Goal: Information Seeking & Learning: Learn about a topic

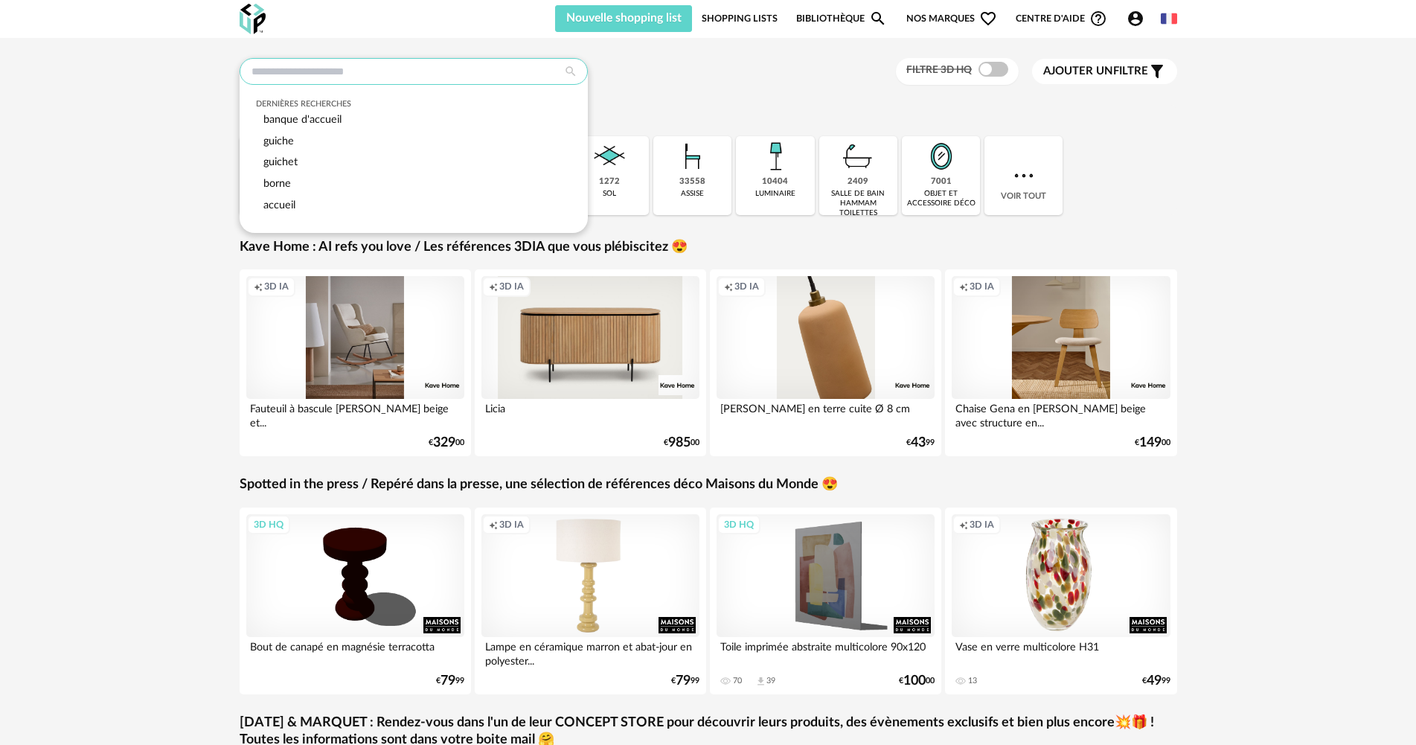
click at [387, 74] on input "text" at bounding box center [414, 71] width 348 height 27
click at [292, 205] on span "accueil" at bounding box center [279, 204] width 32 height 11
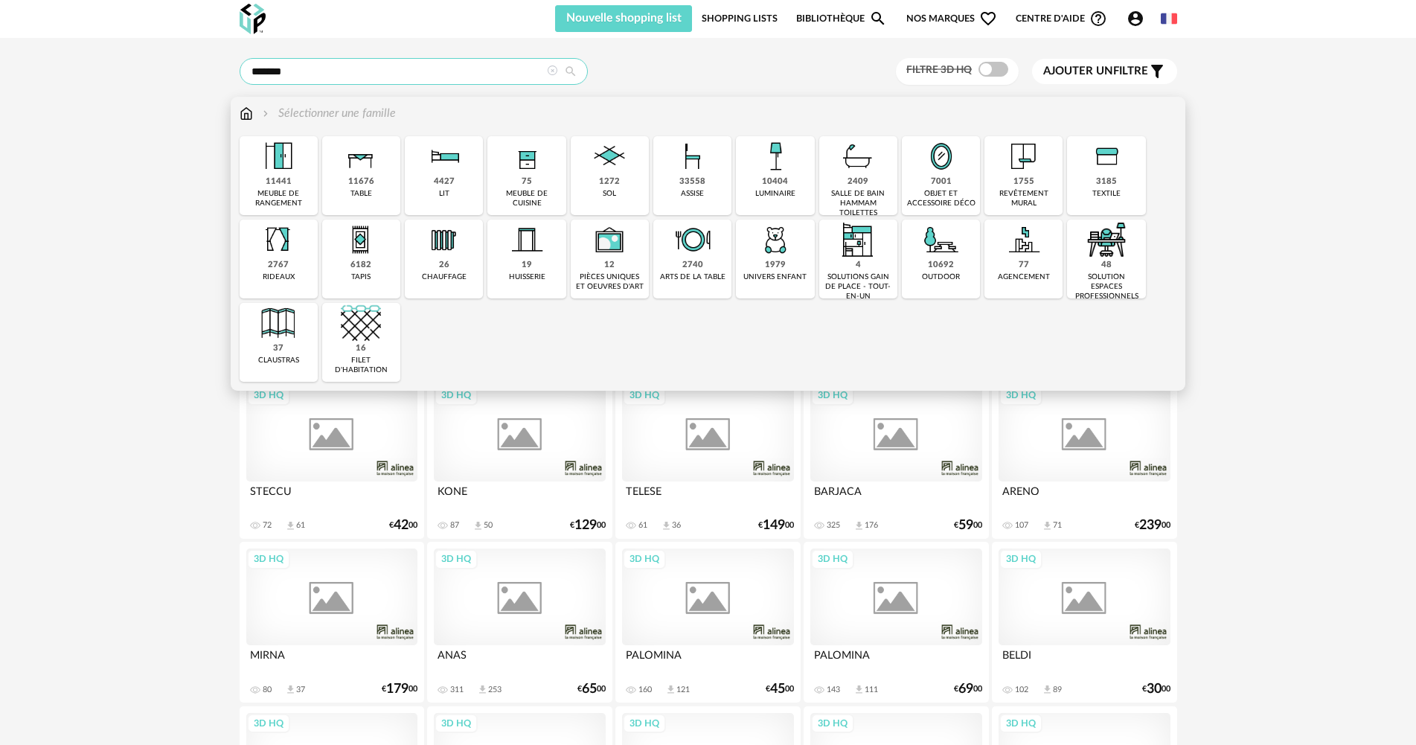
type input "*******"
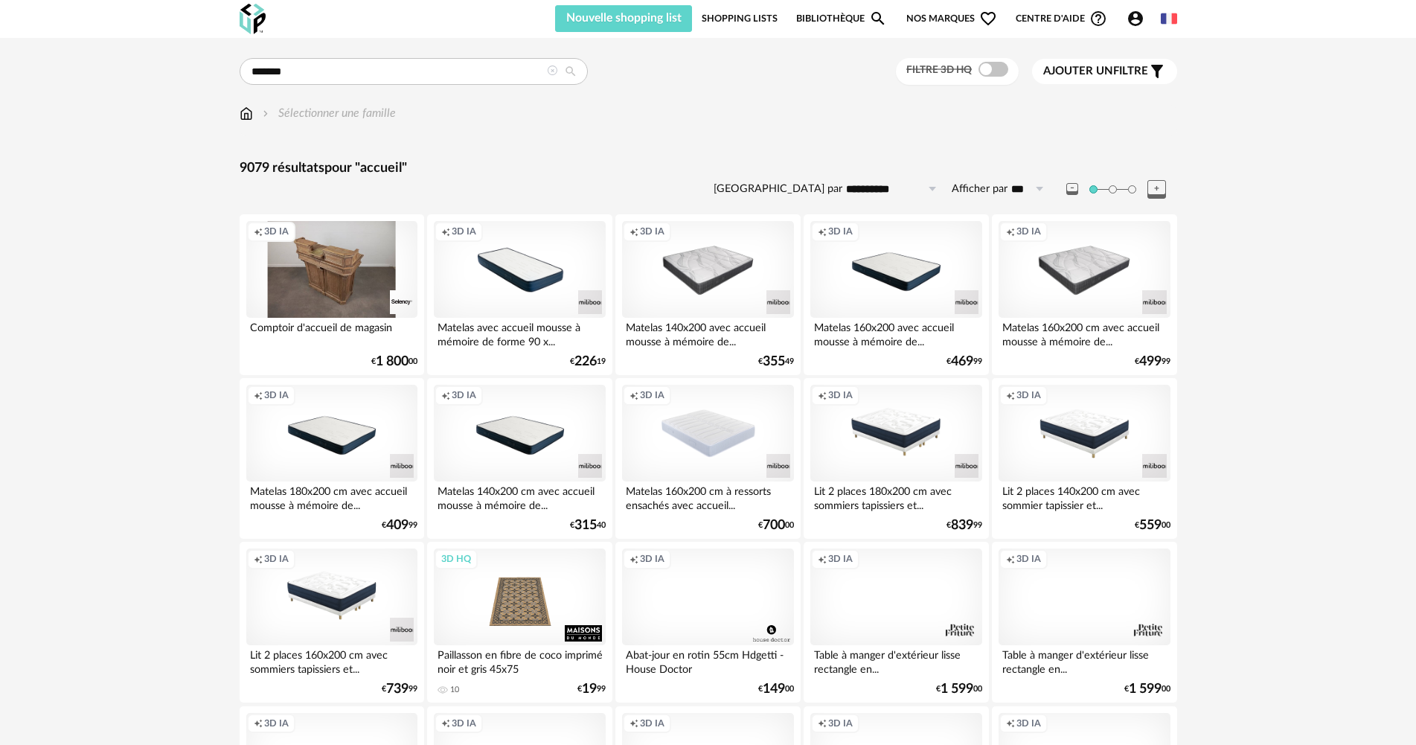
click at [548, 70] on icon at bounding box center [552, 70] width 10 height 10
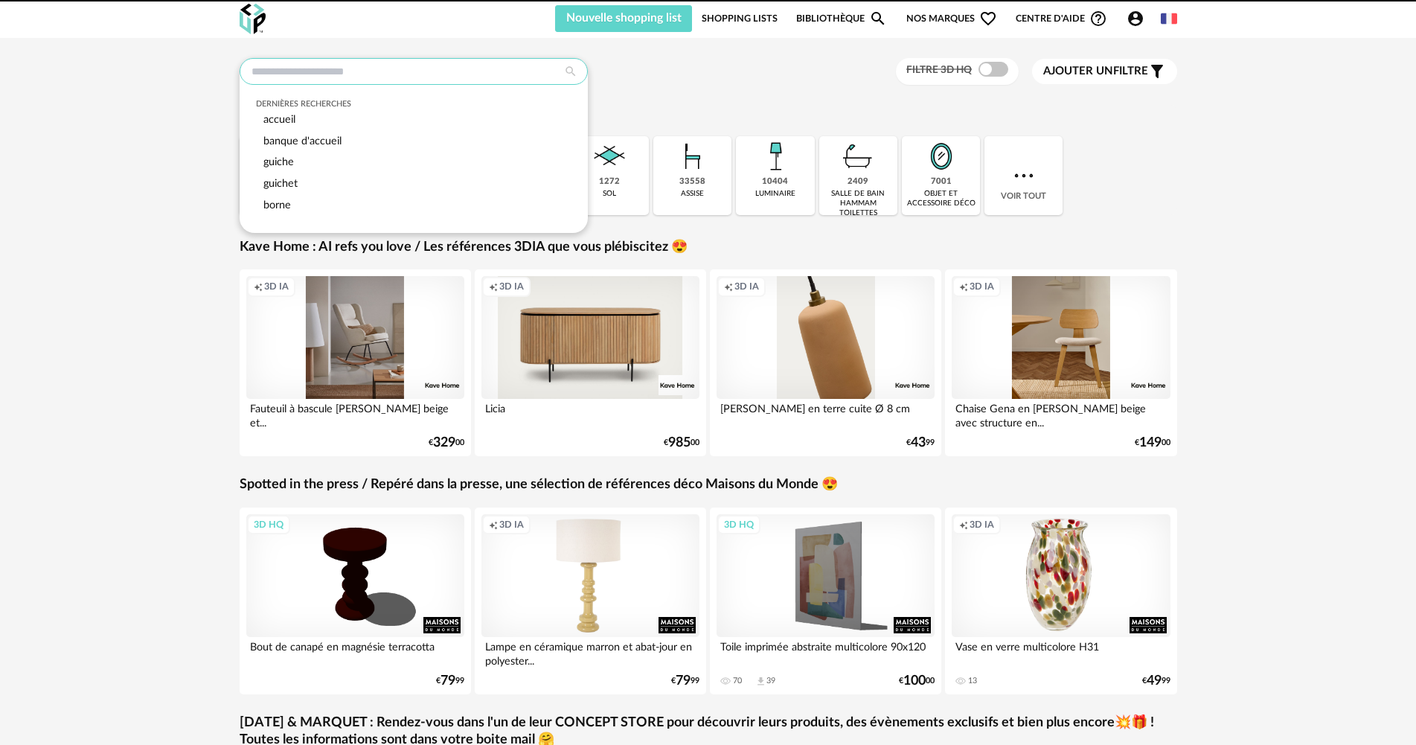
click at [529, 75] on input "text" at bounding box center [414, 71] width 348 height 27
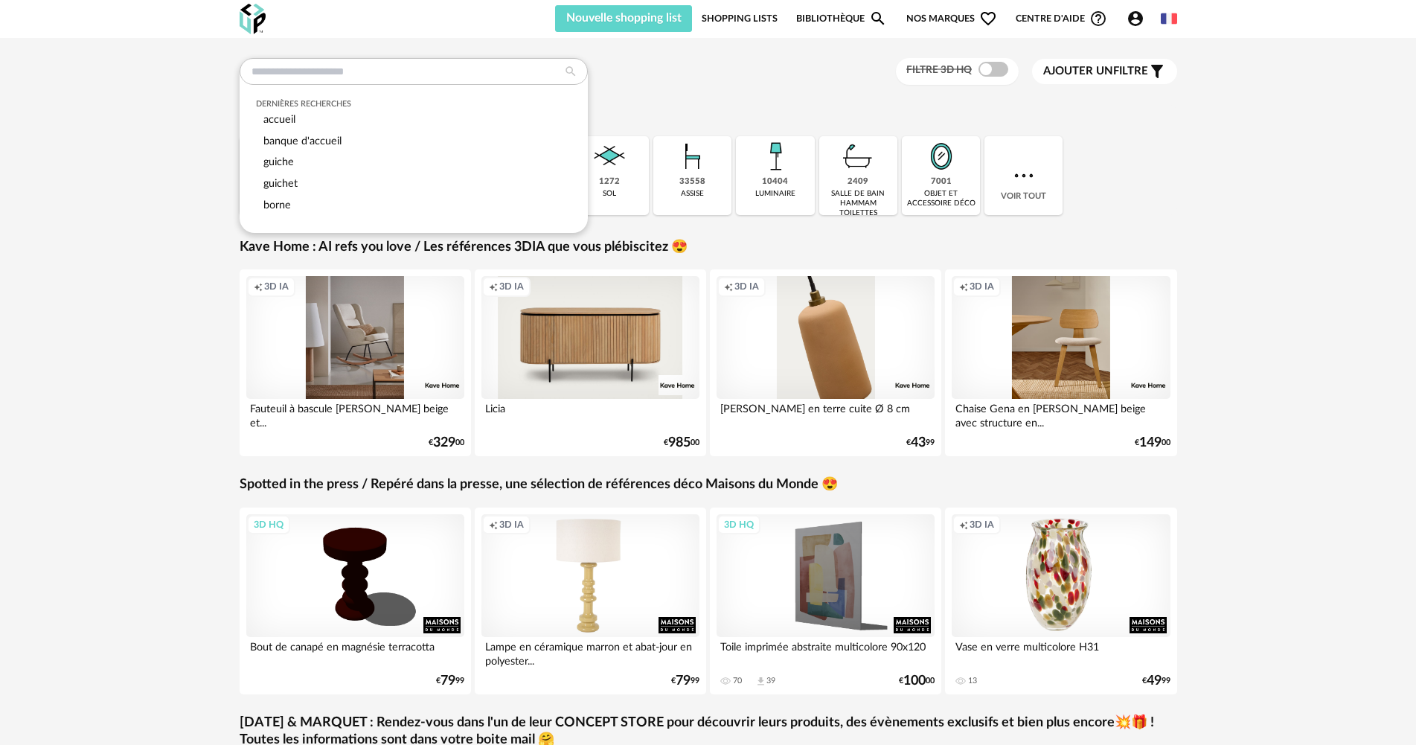
click at [464, 136] on div "banque d'accueil" at bounding box center [413, 142] width 315 height 22
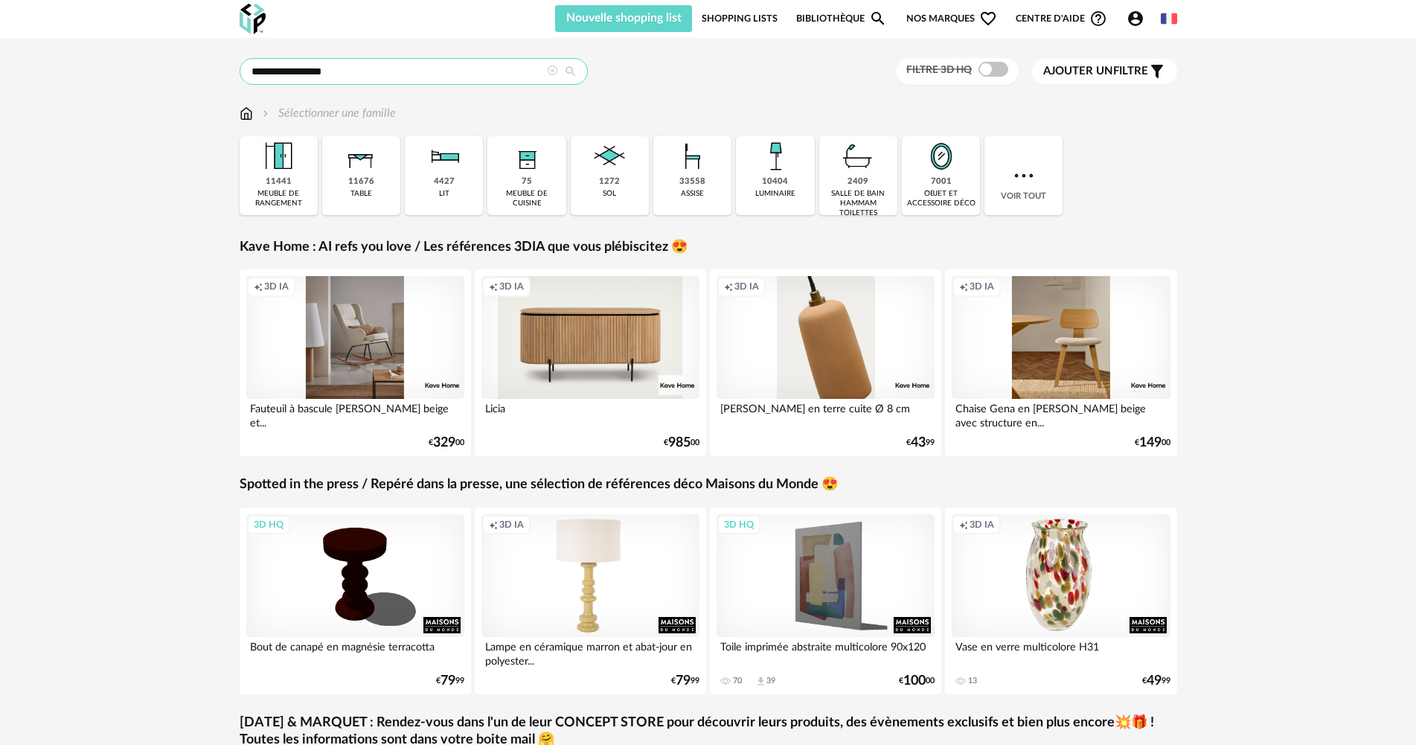
type input "**********"
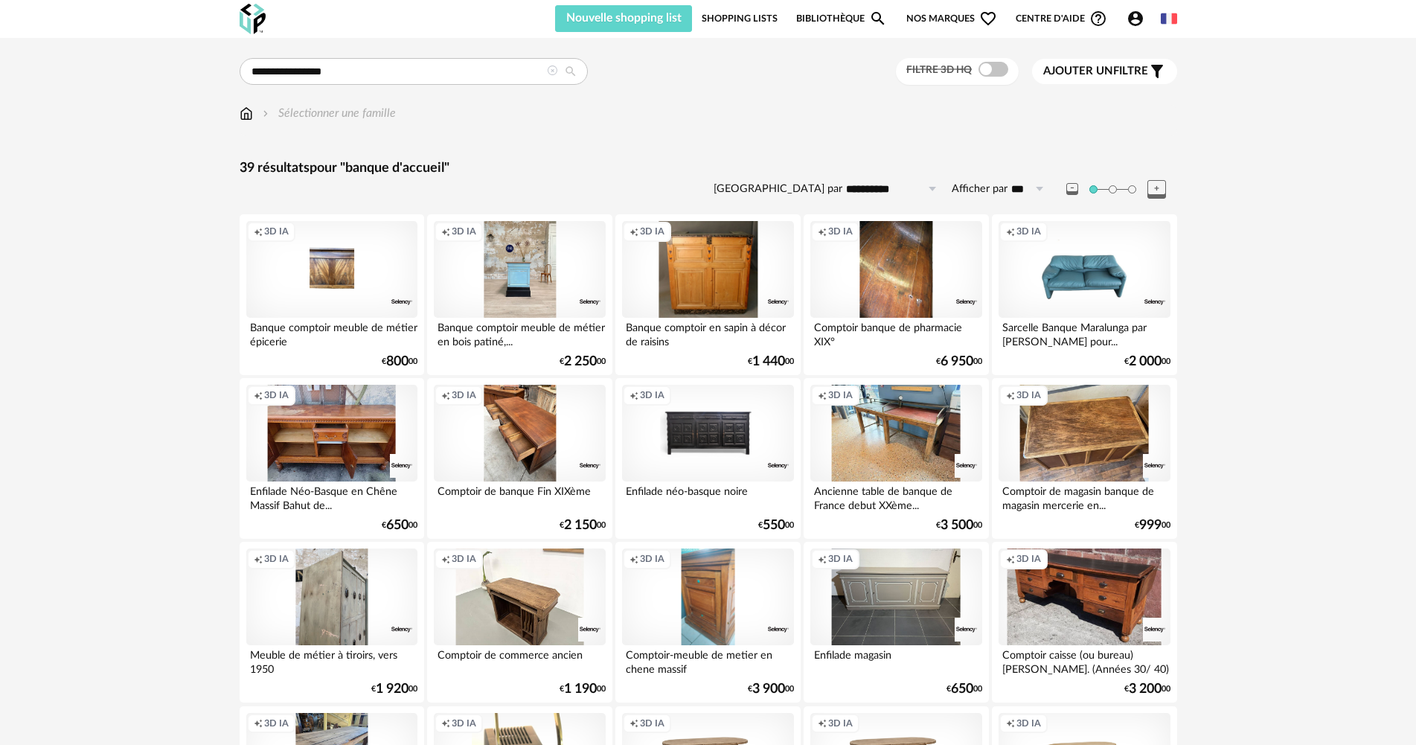
click at [554, 71] on icon at bounding box center [552, 70] width 10 height 10
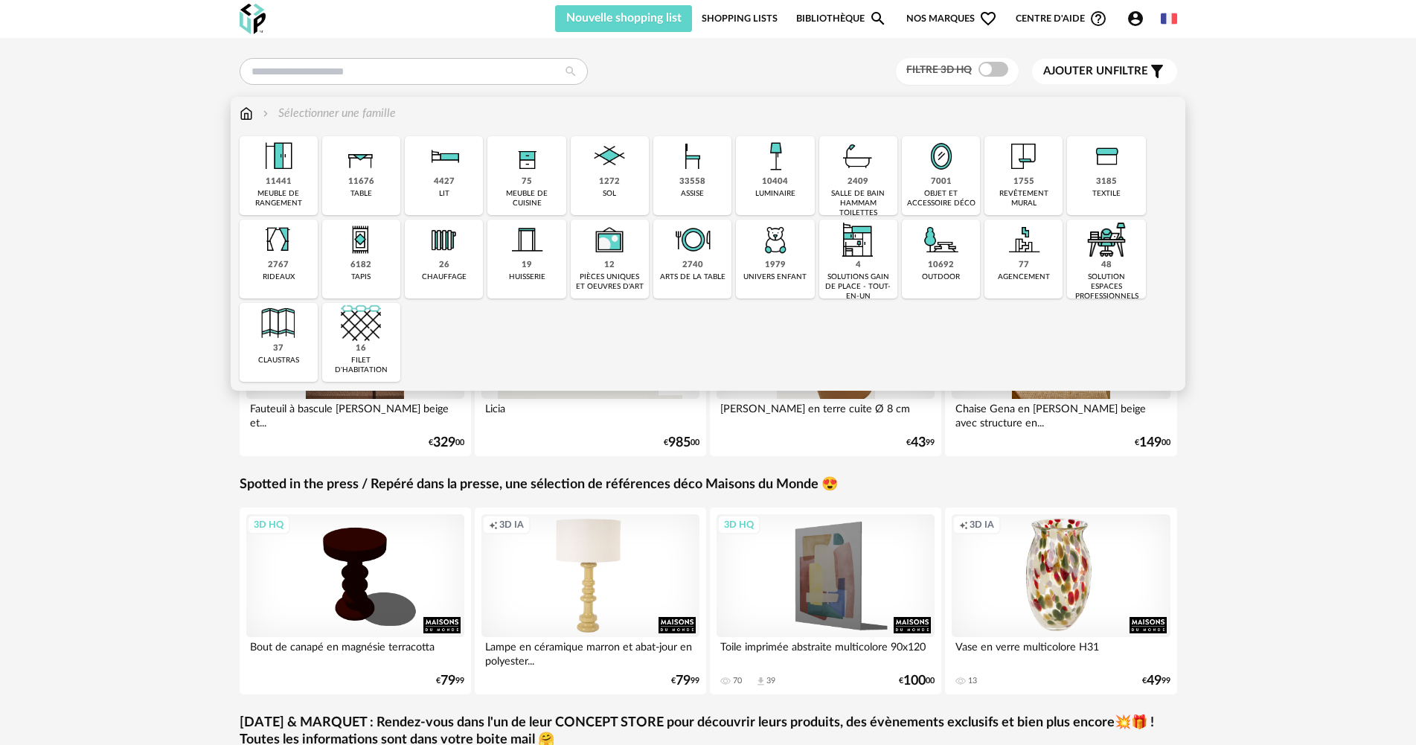
click at [1111, 290] on div "solution espaces professionnels" at bounding box center [1105, 286] width 69 height 29
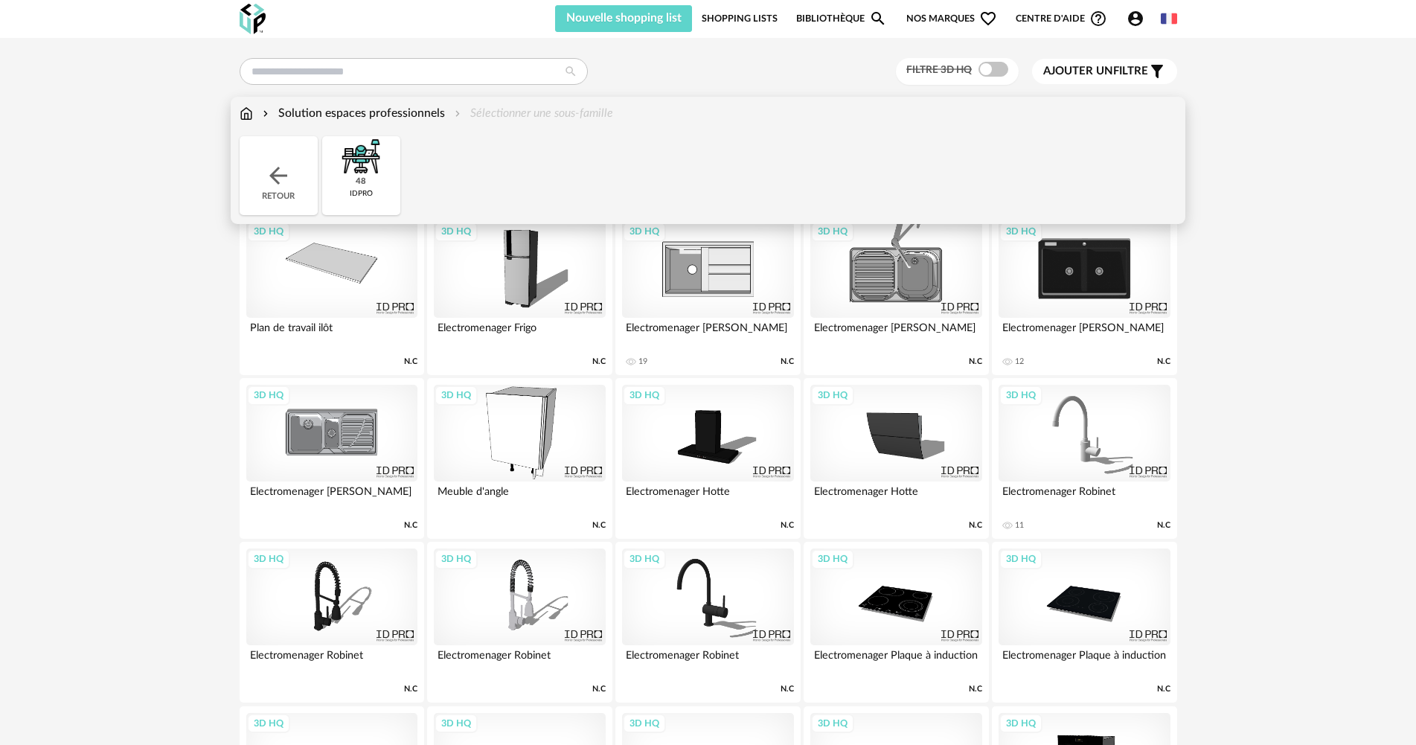
click at [382, 184] on div "48 idpro" at bounding box center [361, 175] width 78 height 79
click at [283, 177] on img at bounding box center [278, 175] width 27 height 27
click at [402, 115] on div "Solution espaces professionnels" at bounding box center [352, 113] width 185 height 17
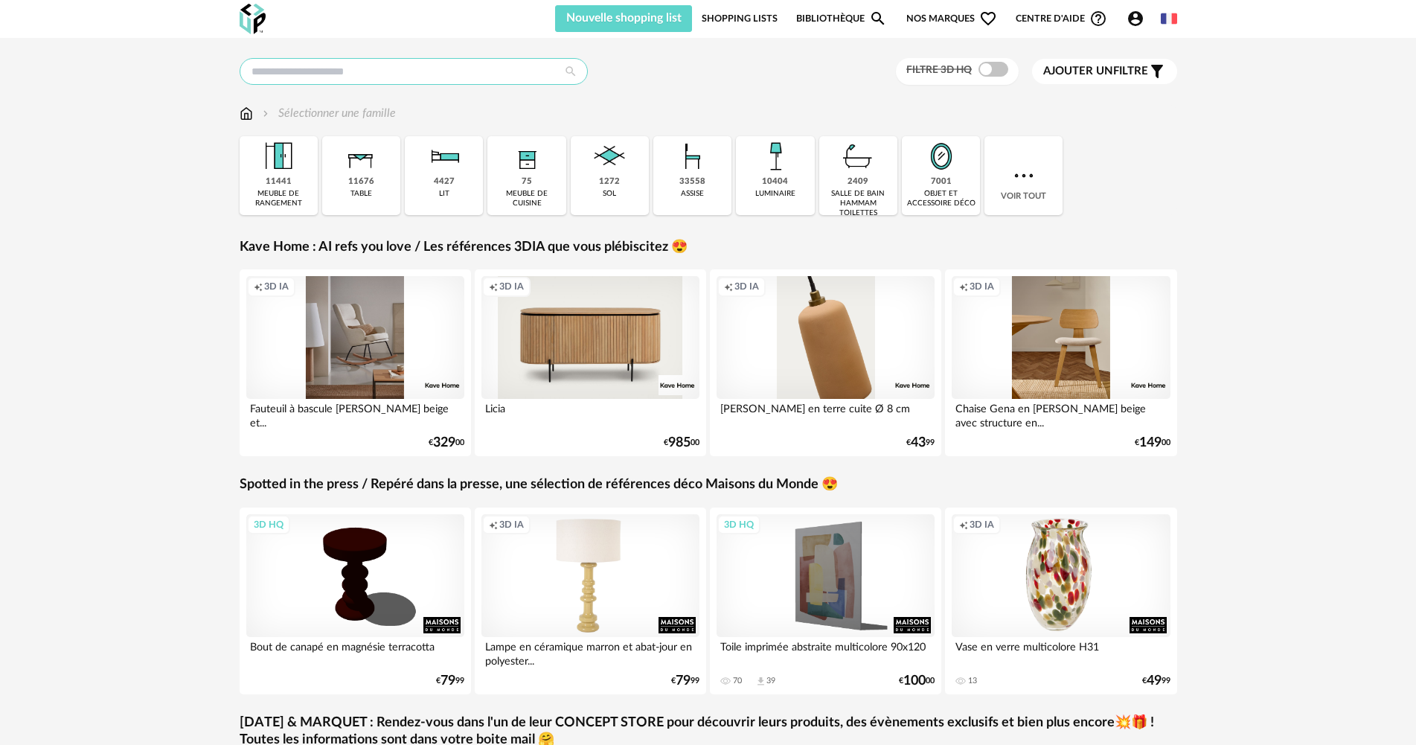
click at [362, 74] on input "text" at bounding box center [414, 71] width 348 height 27
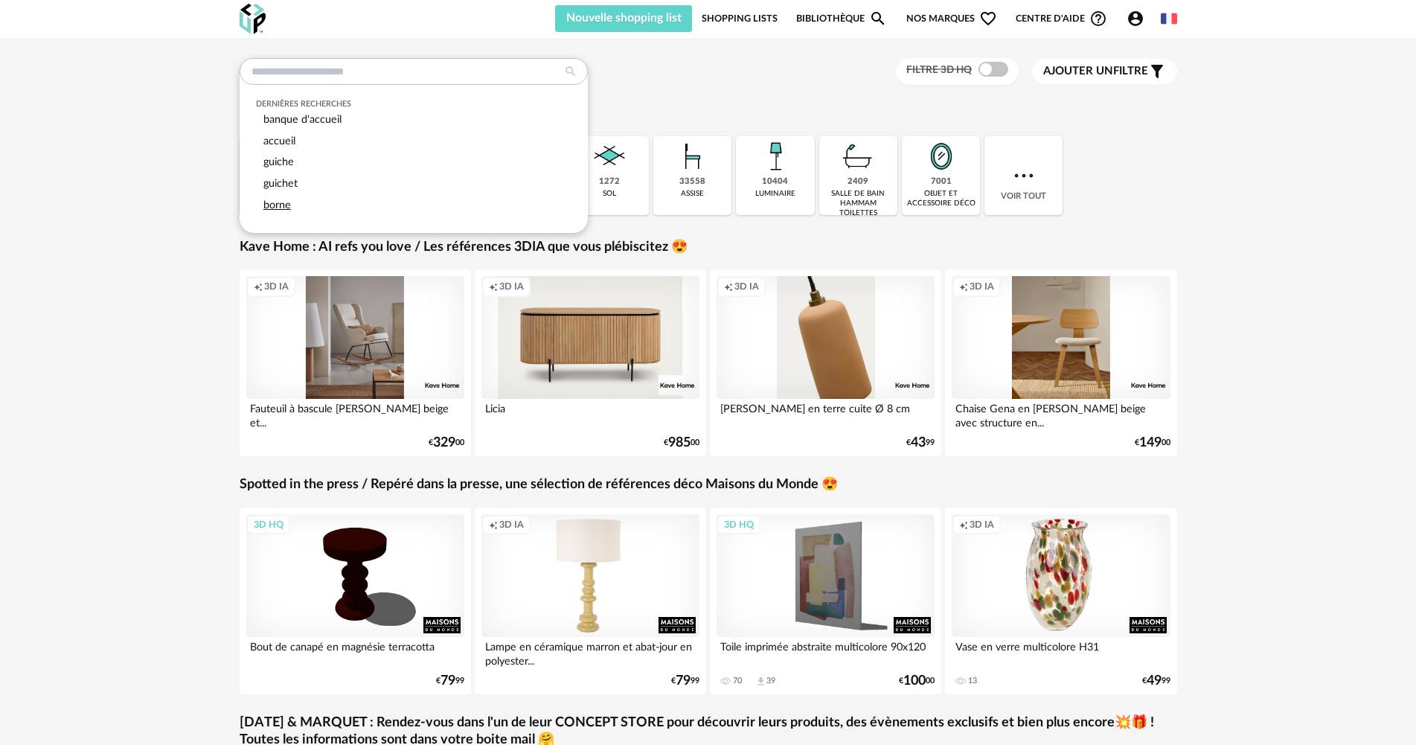
click at [282, 202] on span "borne" at bounding box center [277, 204] width 28 height 11
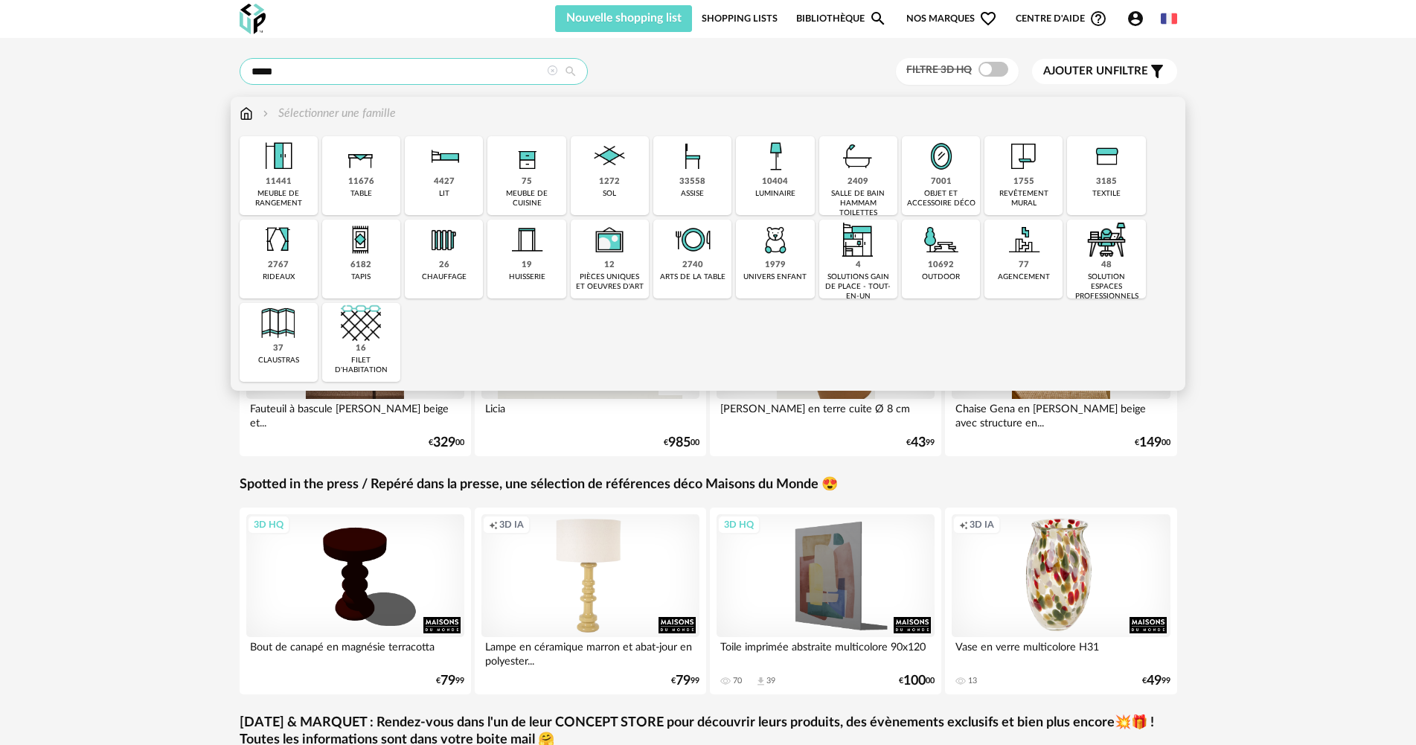
type input "*****"
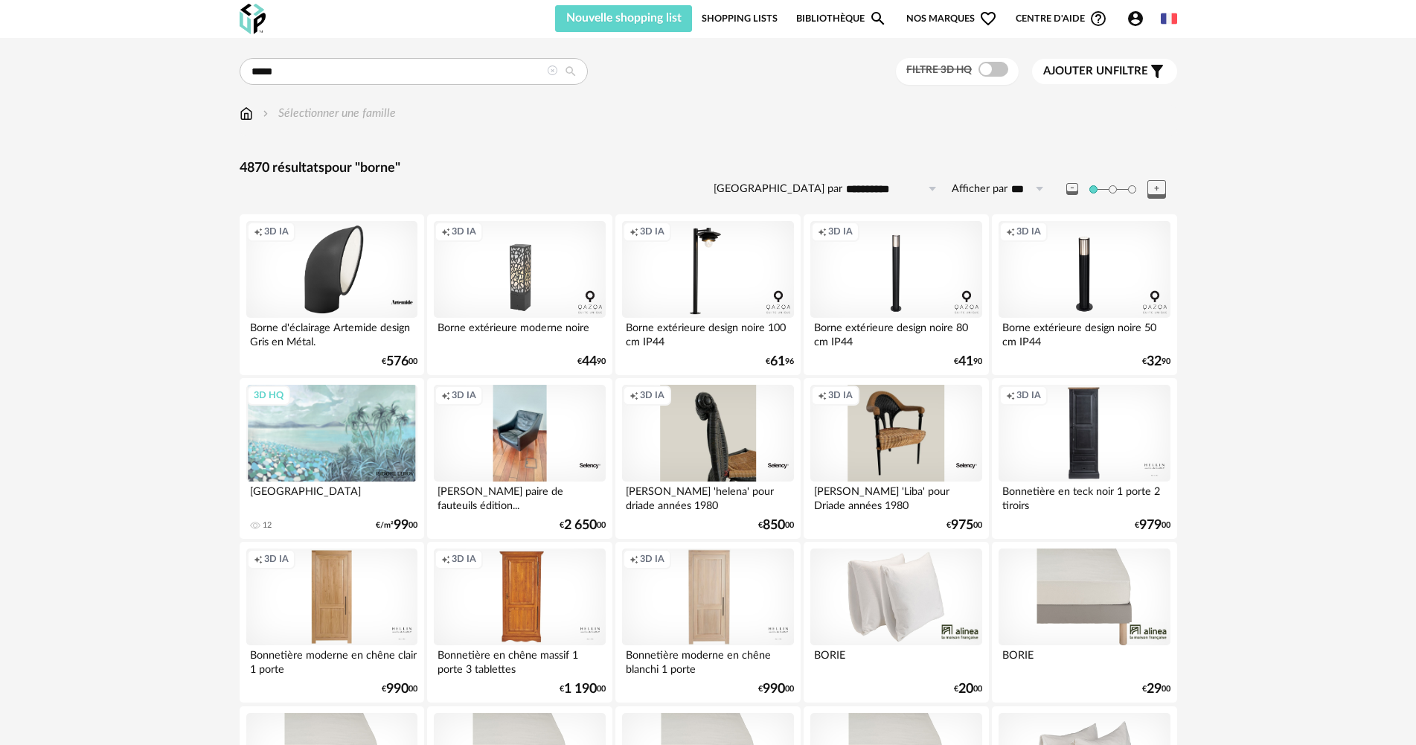
click at [820, 22] on link "Bibliothèque Magnify icon" at bounding box center [841, 18] width 91 height 27
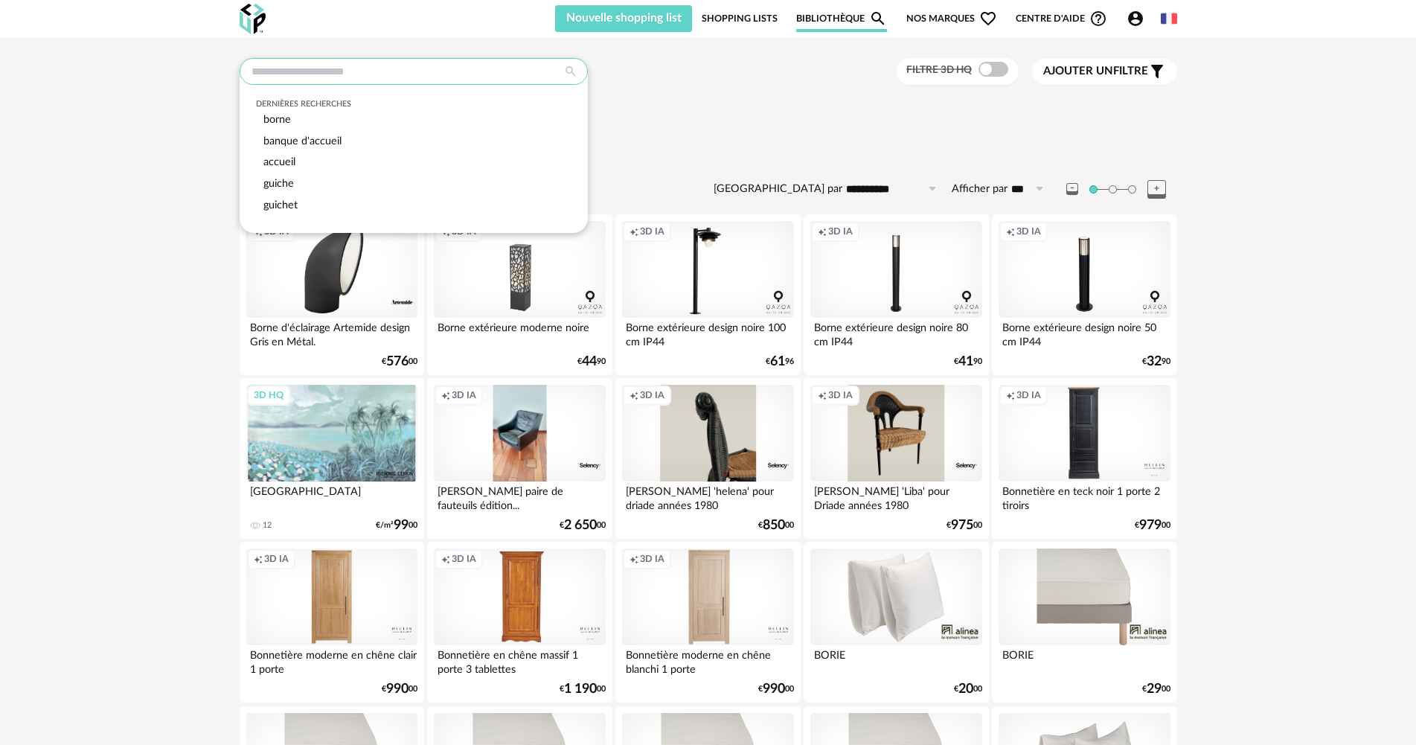
click at [330, 78] on input "text" at bounding box center [414, 71] width 348 height 27
click at [315, 138] on span "banque d'accueil" at bounding box center [302, 140] width 78 height 11
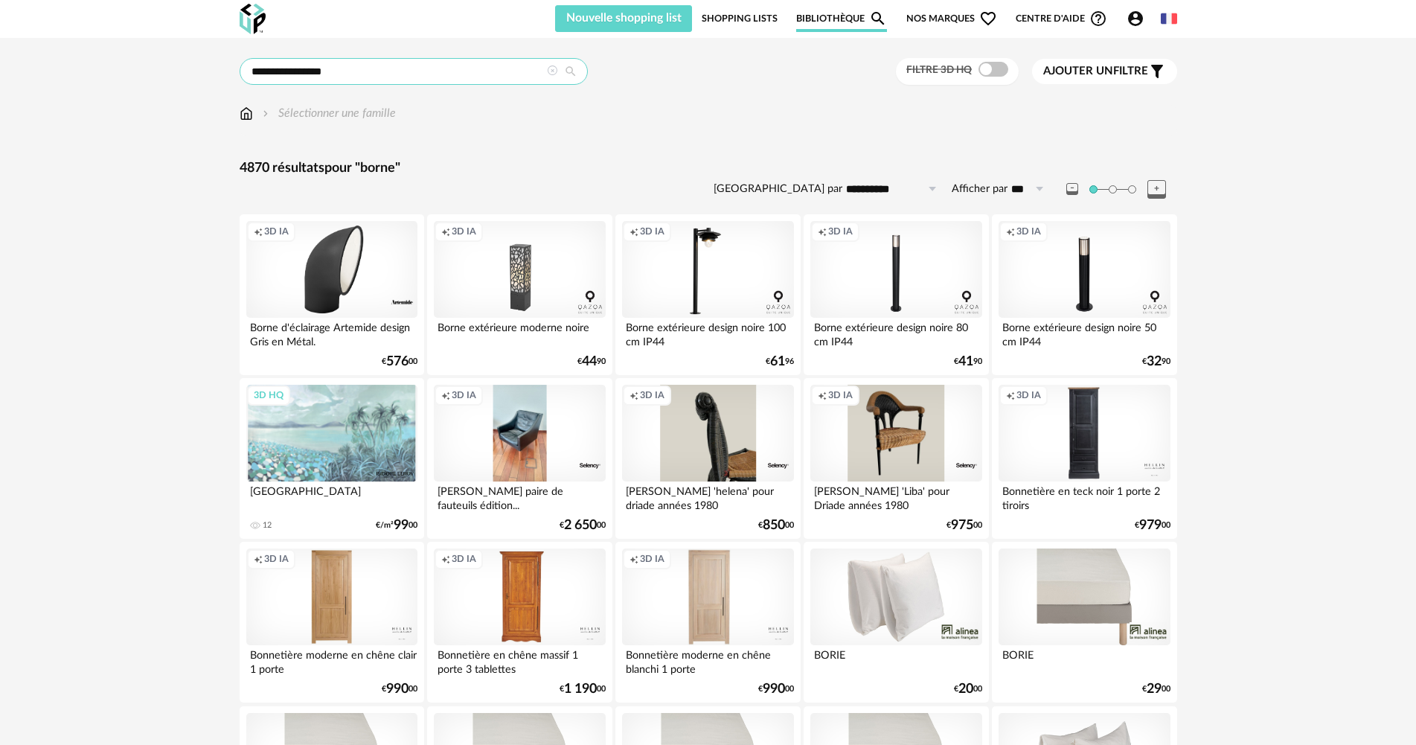
type input "**********"
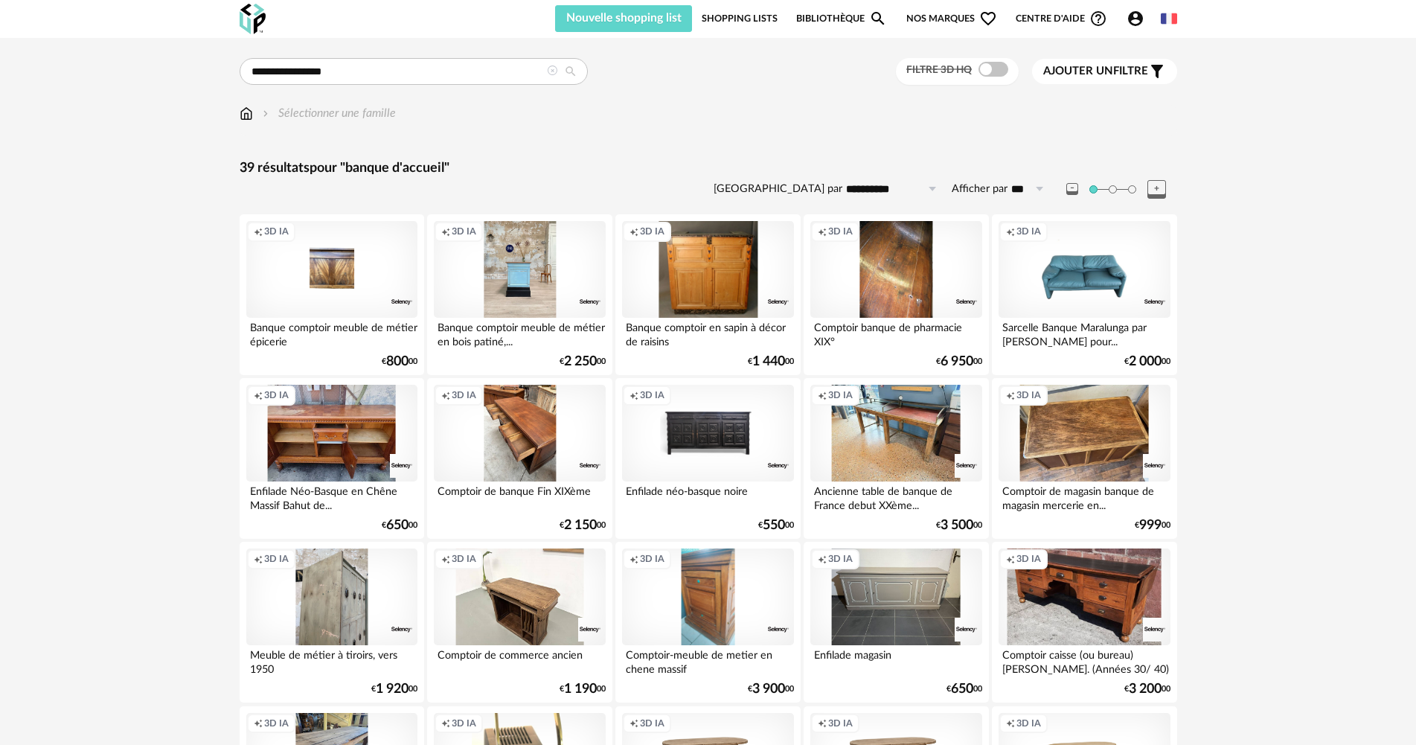
click at [746, 19] on link "Shopping Lists" at bounding box center [740, 18] width 76 height 27
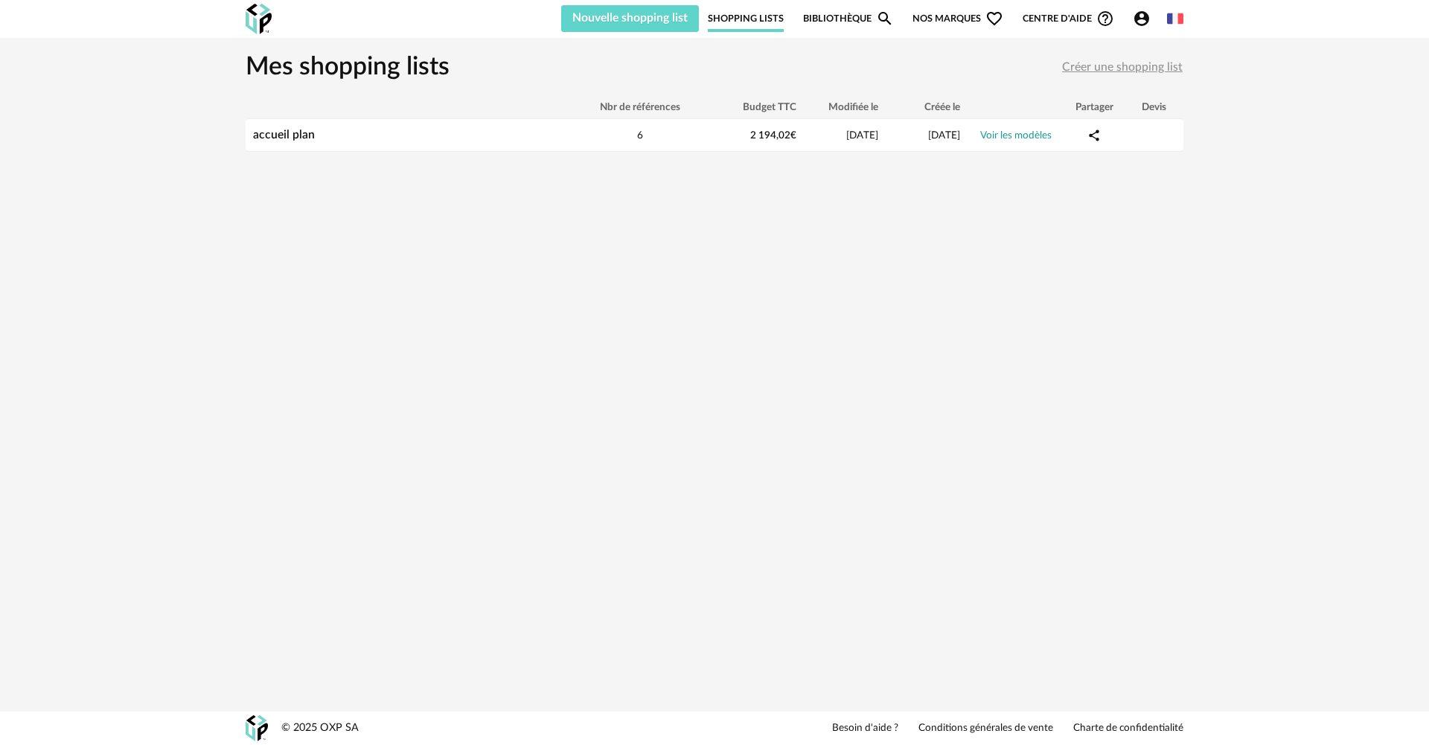
click at [838, 16] on link "Bibliothèque Magnify icon" at bounding box center [848, 18] width 91 height 27
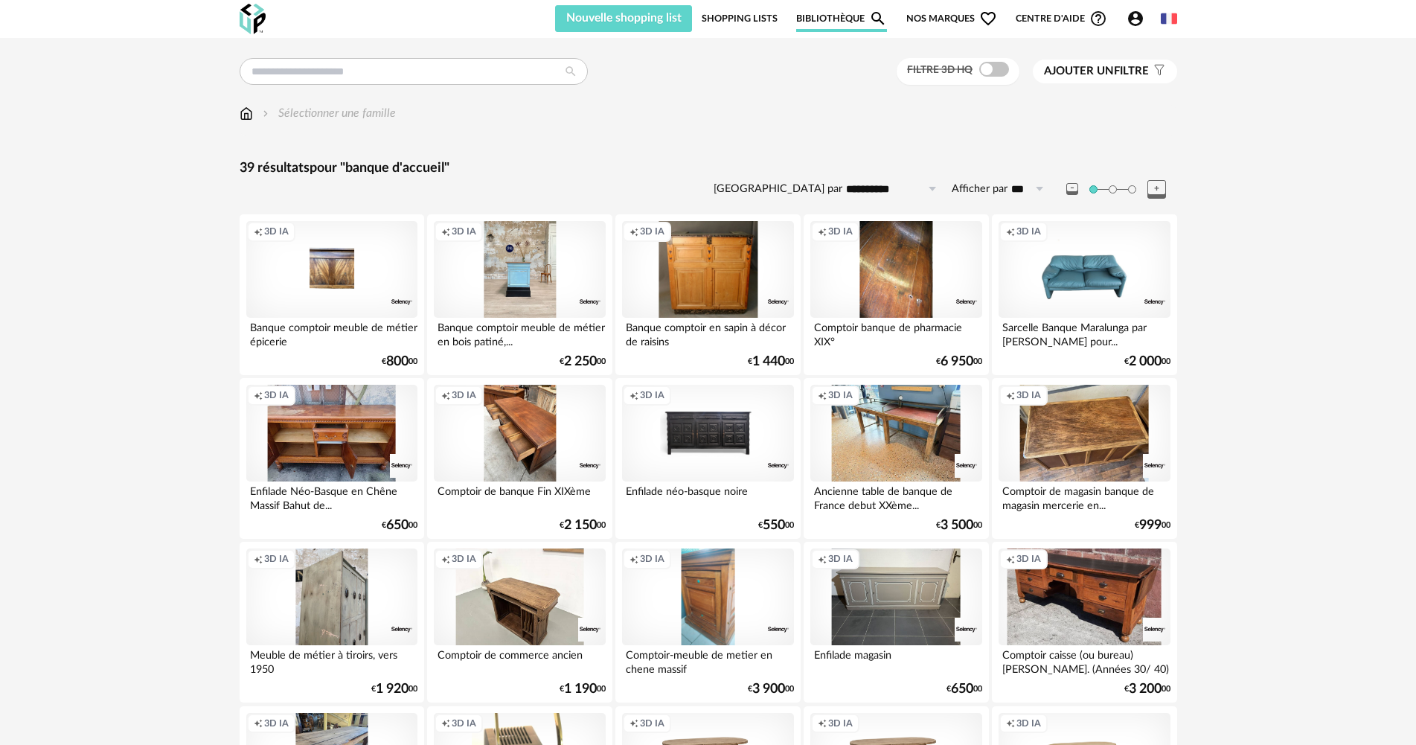
click at [971, 21] on span "Nos marques Heart Outline icon" at bounding box center [951, 18] width 91 height 27
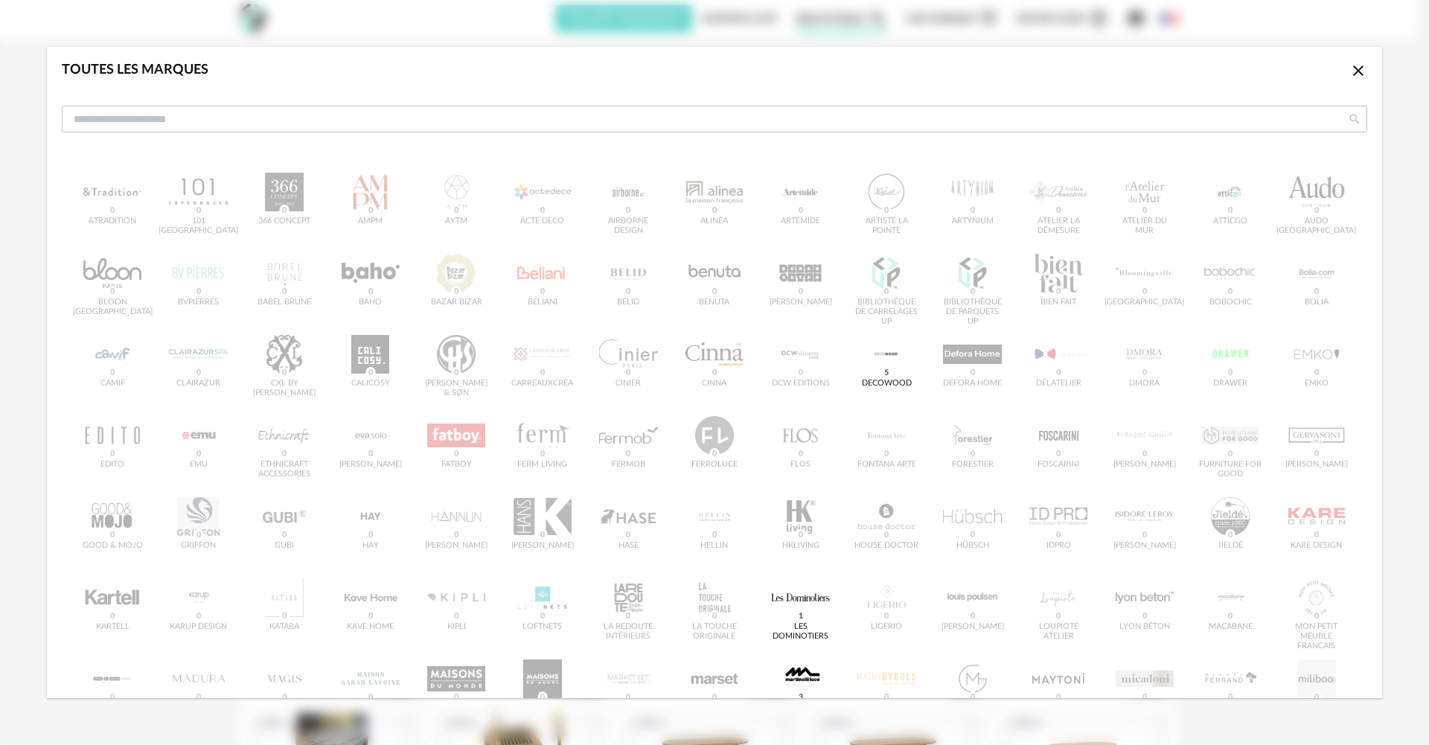
click at [1350, 74] on icon "Close icon" at bounding box center [1358, 71] width 18 height 18
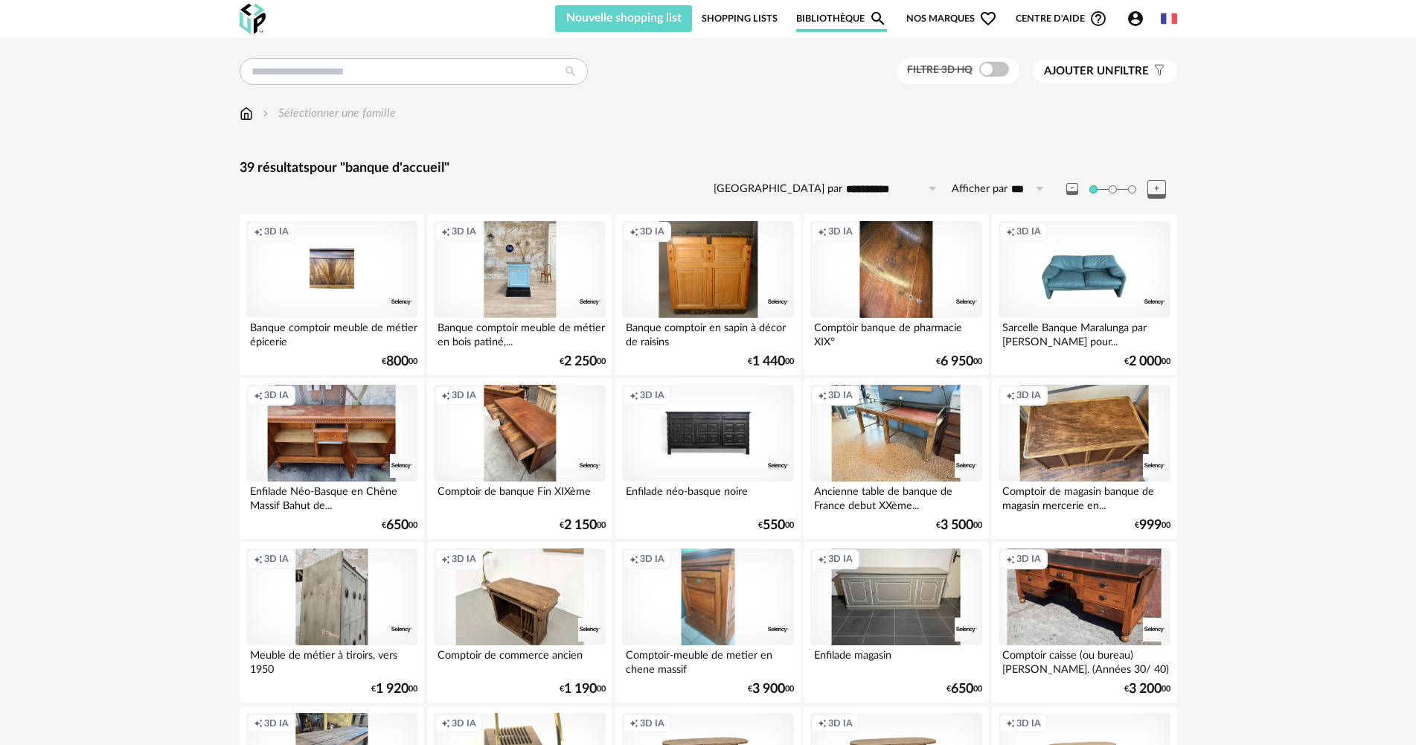
click at [249, 118] on img at bounding box center [246, 113] width 13 height 17
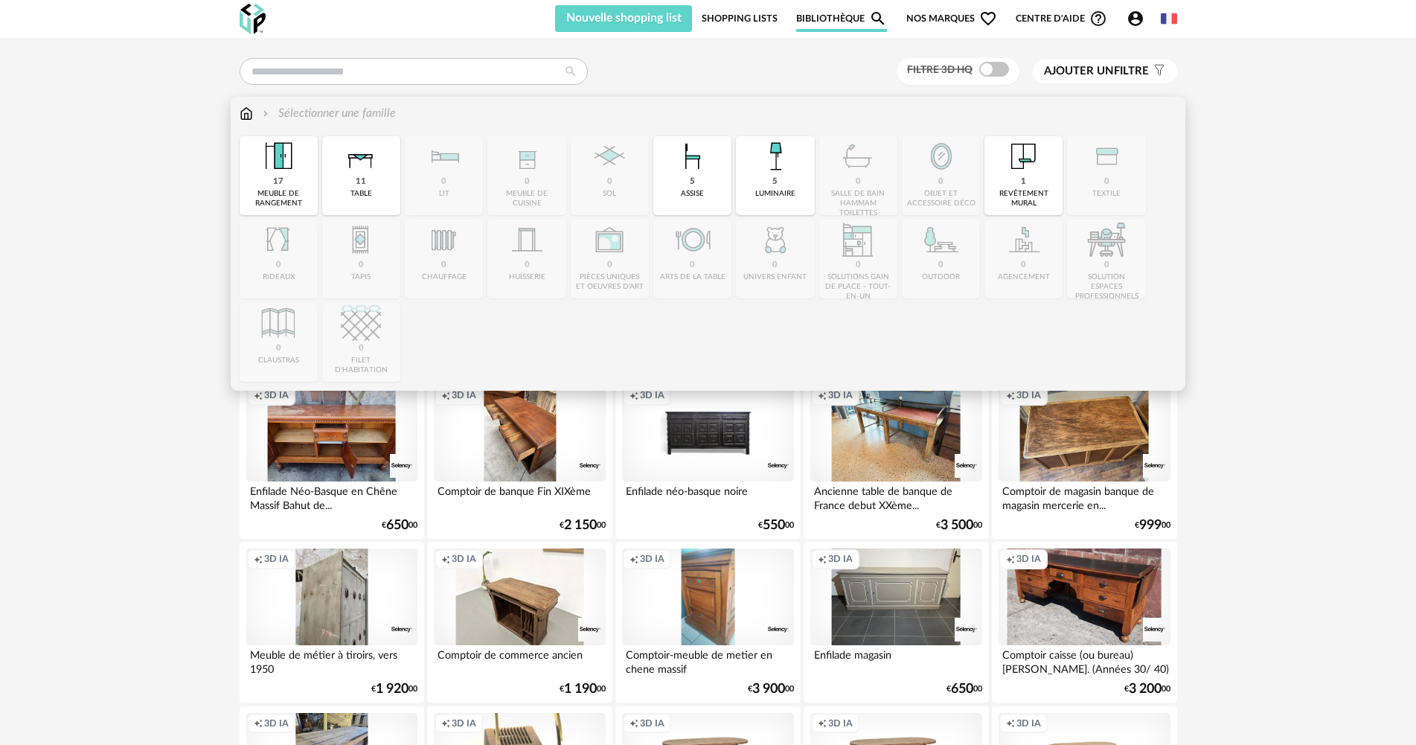
click at [248, 117] on img at bounding box center [246, 113] width 13 height 17
